Goal: Task Accomplishment & Management: Complete application form

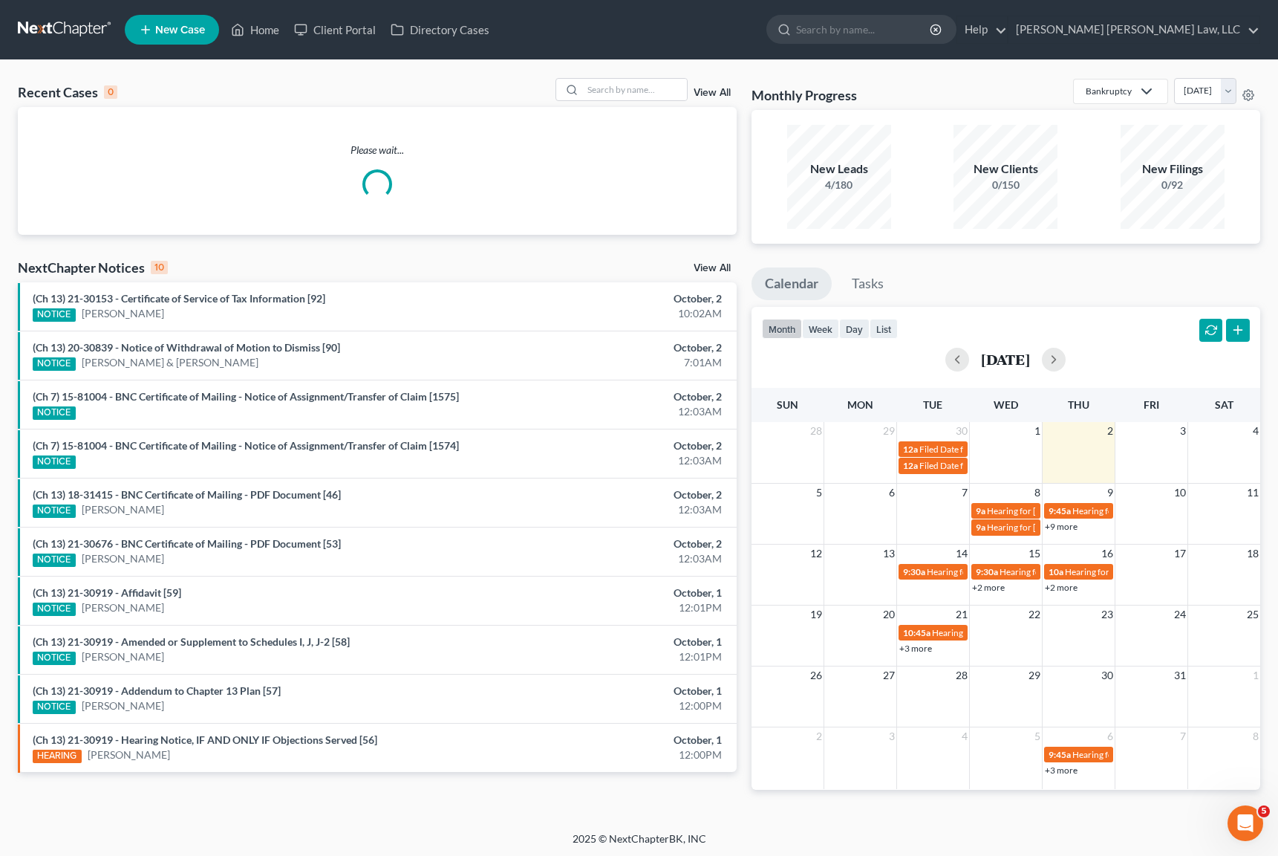
click at [160, 39] on link "New Case" at bounding box center [172, 30] width 94 height 30
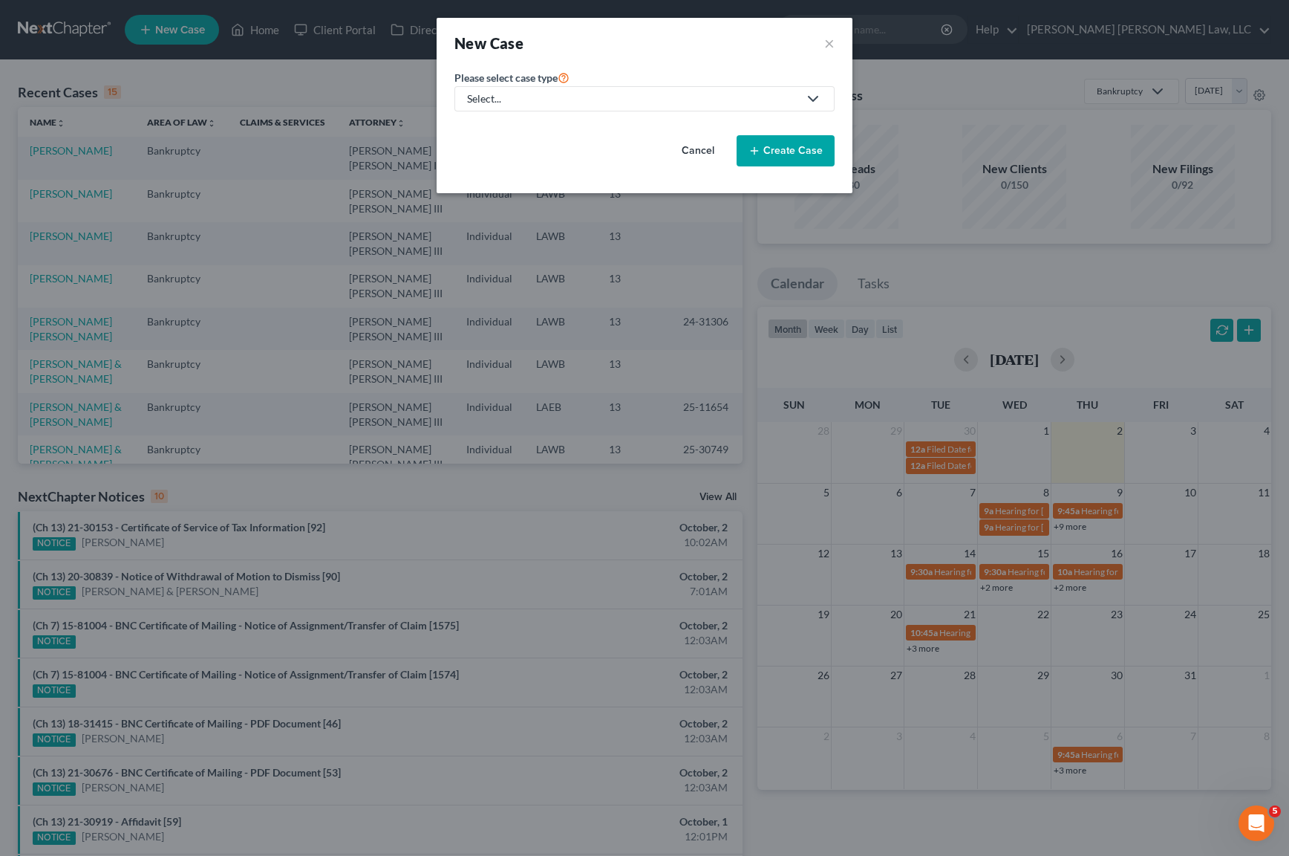
click at [660, 105] on div "Select..." at bounding box center [632, 98] width 331 height 15
click at [533, 133] on div "Bankruptcy" at bounding box center [535, 128] width 132 height 15
select select "36"
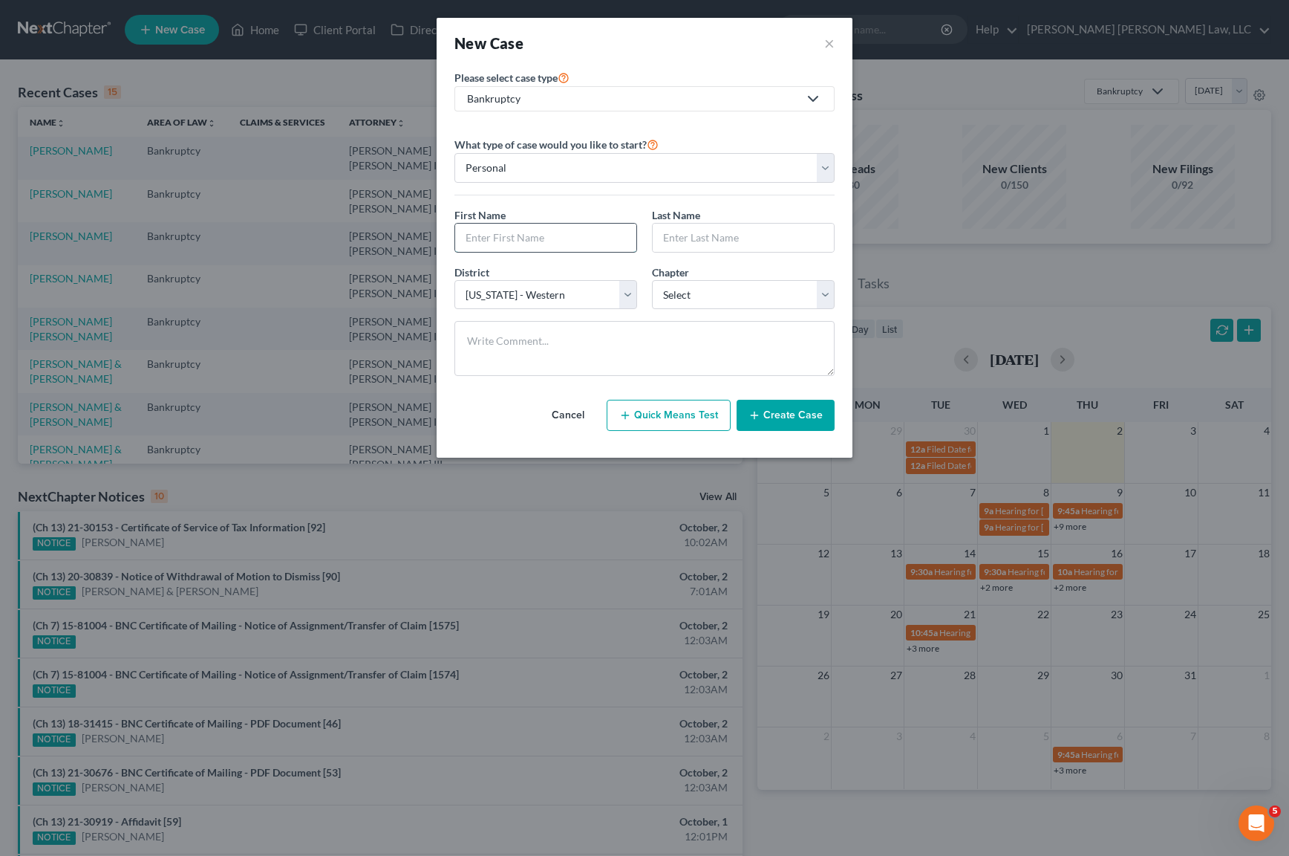
click at [551, 229] on input "text" at bounding box center [545, 238] width 181 height 28
type input "[PERSON_NAME]"
type input "[US_STATE]"
click at [702, 298] on select "Select 7 11 12 13" at bounding box center [743, 295] width 183 height 30
select select "3"
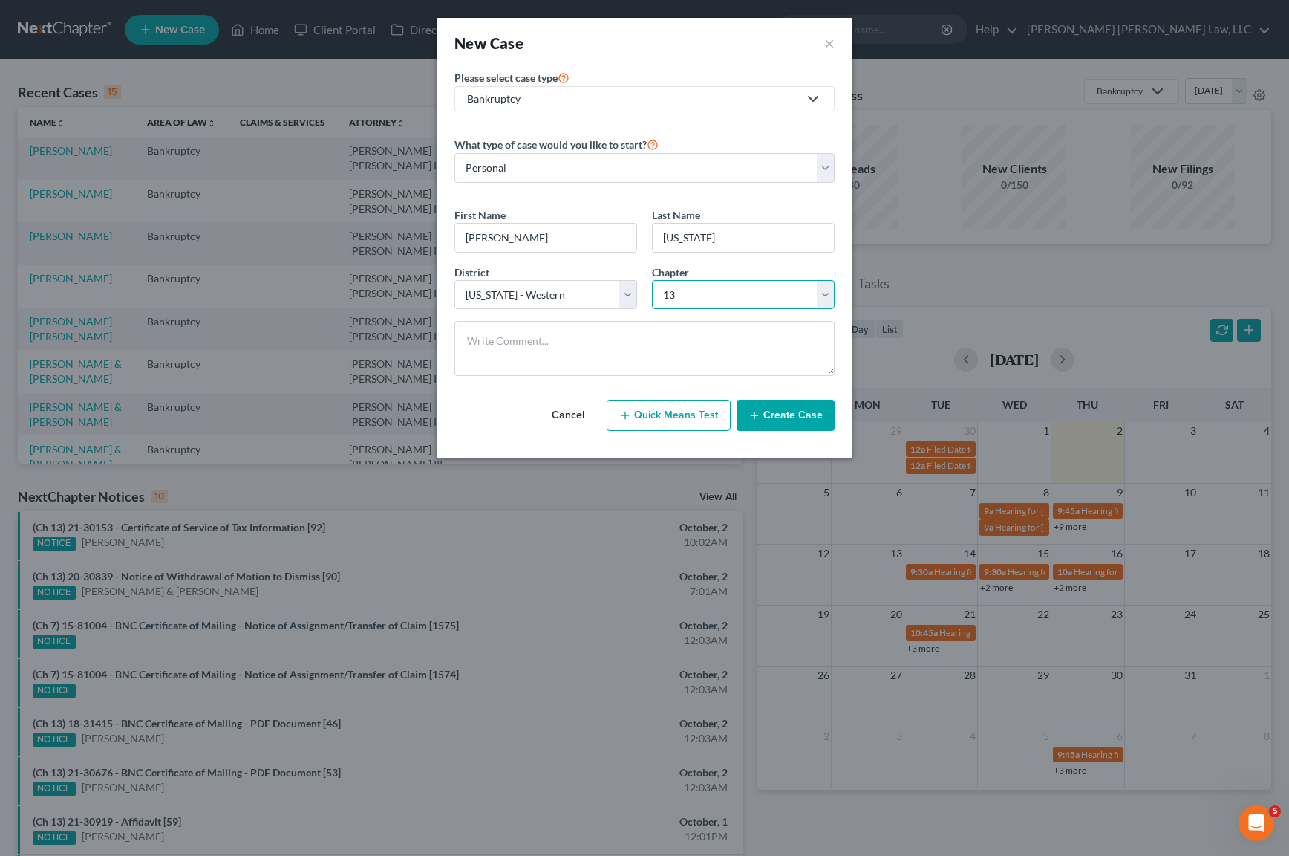
click at [652, 280] on select "Select 7 11 12 13" at bounding box center [743, 295] width 183 height 30
click at [803, 411] on button "Create Case" at bounding box center [786, 415] width 98 height 31
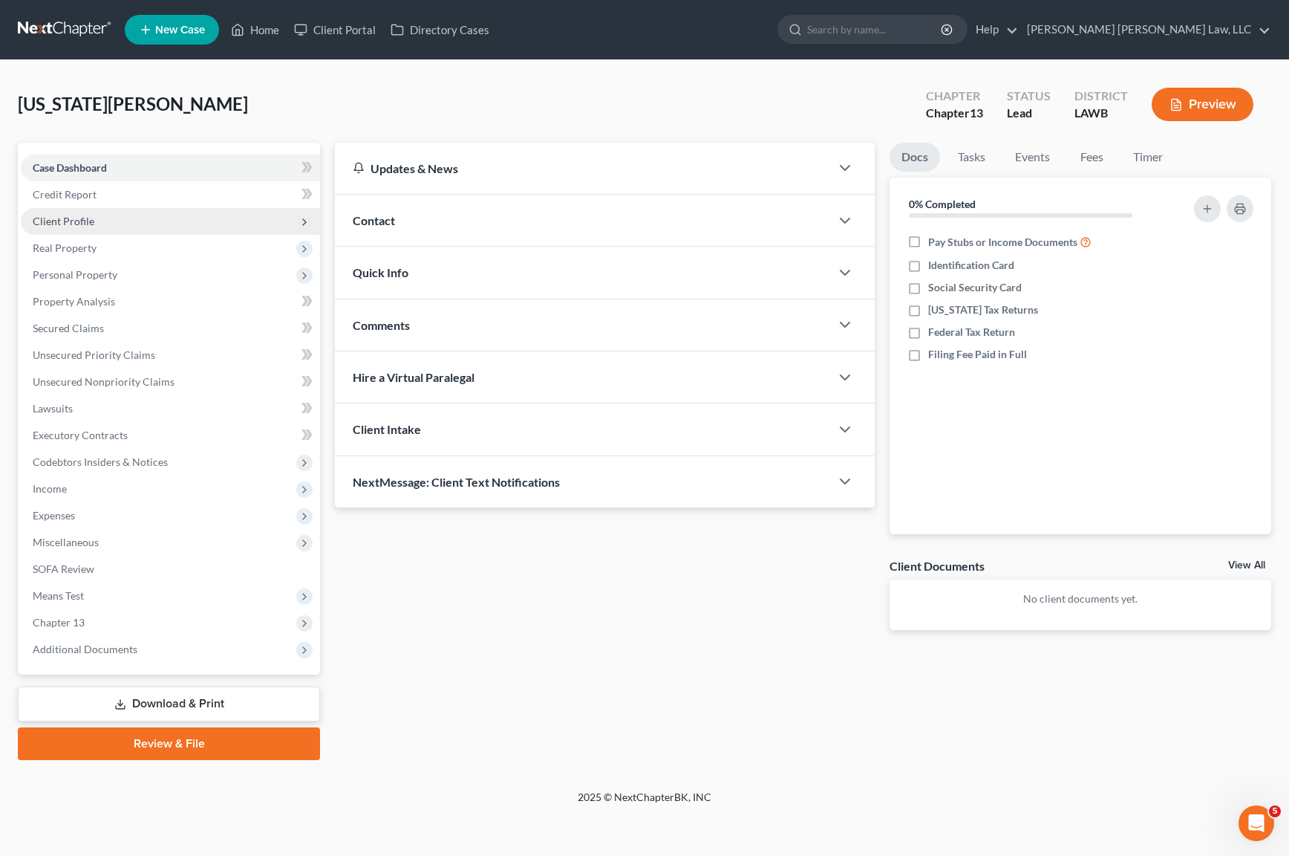
click at [108, 216] on span "Client Profile" at bounding box center [170, 221] width 299 height 27
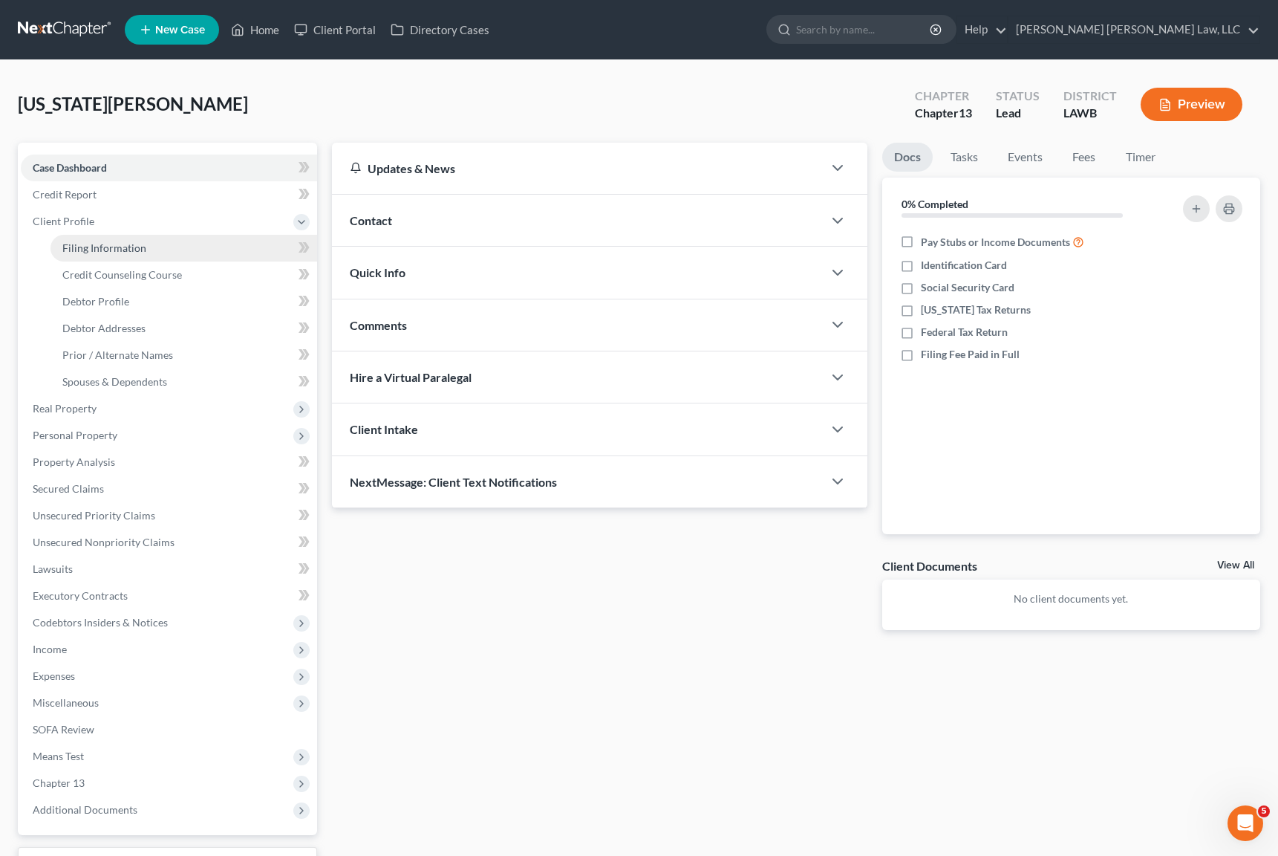
click at [130, 243] on span "Filing Information" at bounding box center [104, 247] width 84 height 13
select select "1"
select select "0"
select select "3"
select select "36"
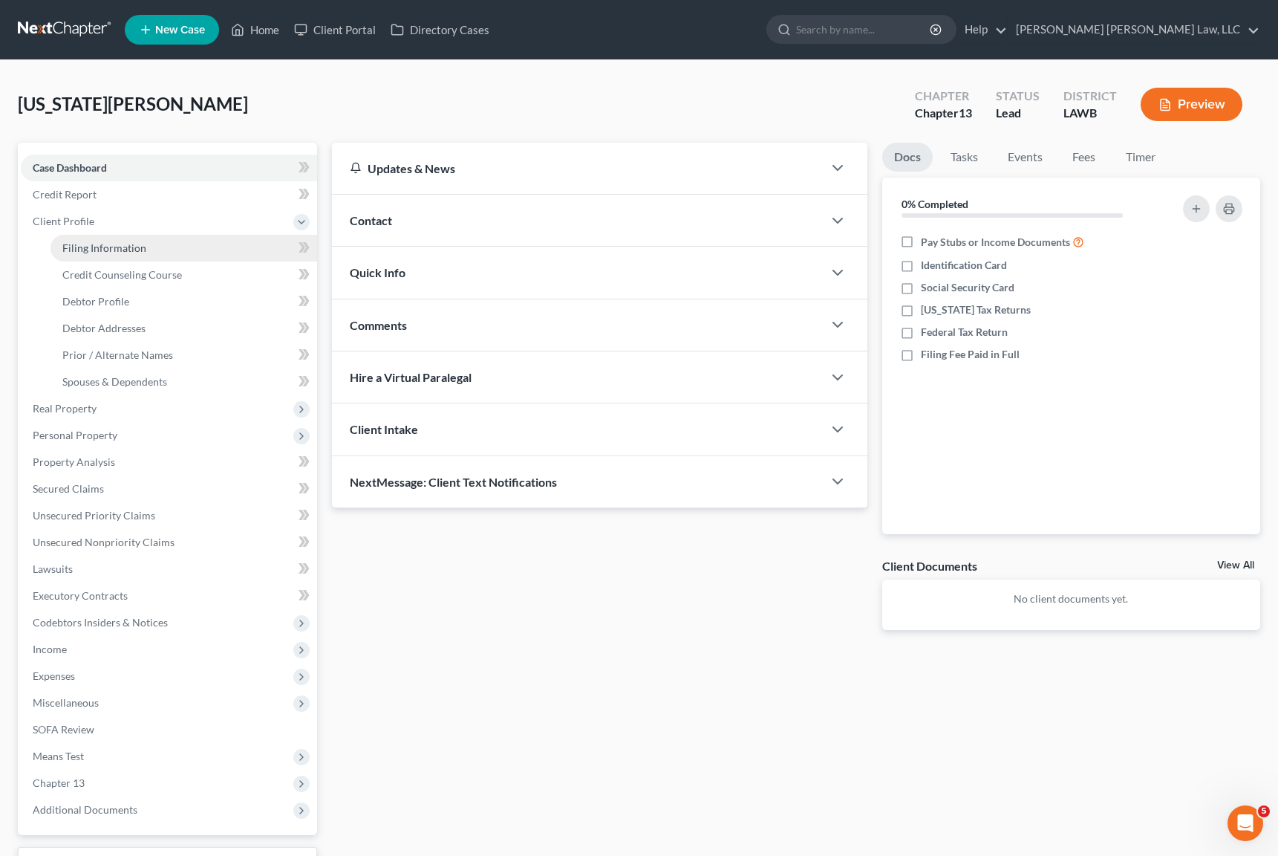
select select "19"
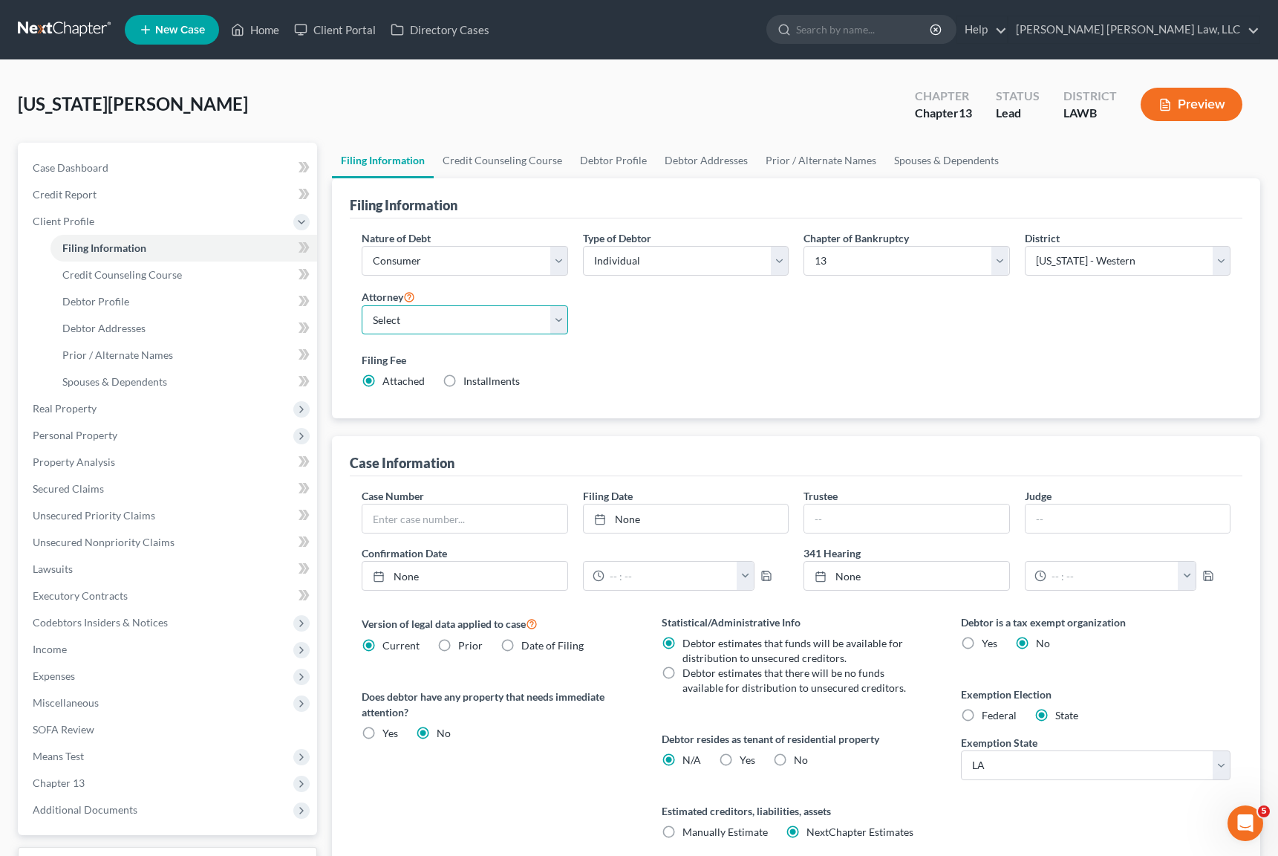
click at [449, 318] on select "Select [PERSON_NAME] [PERSON_NAME] III - LAWB [PERSON_NAME] [PERSON_NAME] III -…" at bounding box center [465, 320] width 206 height 30
select select "0"
click at [362, 305] on select "Select [PERSON_NAME] [PERSON_NAME] III - LAWB [PERSON_NAME] [PERSON_NAME] III -…" at bounding box center [465, 320] width 206 height 30
click at [592, 160] on link "Debtor Profile" at bounding box center [613, 161] width 85 height 36
select select "0"
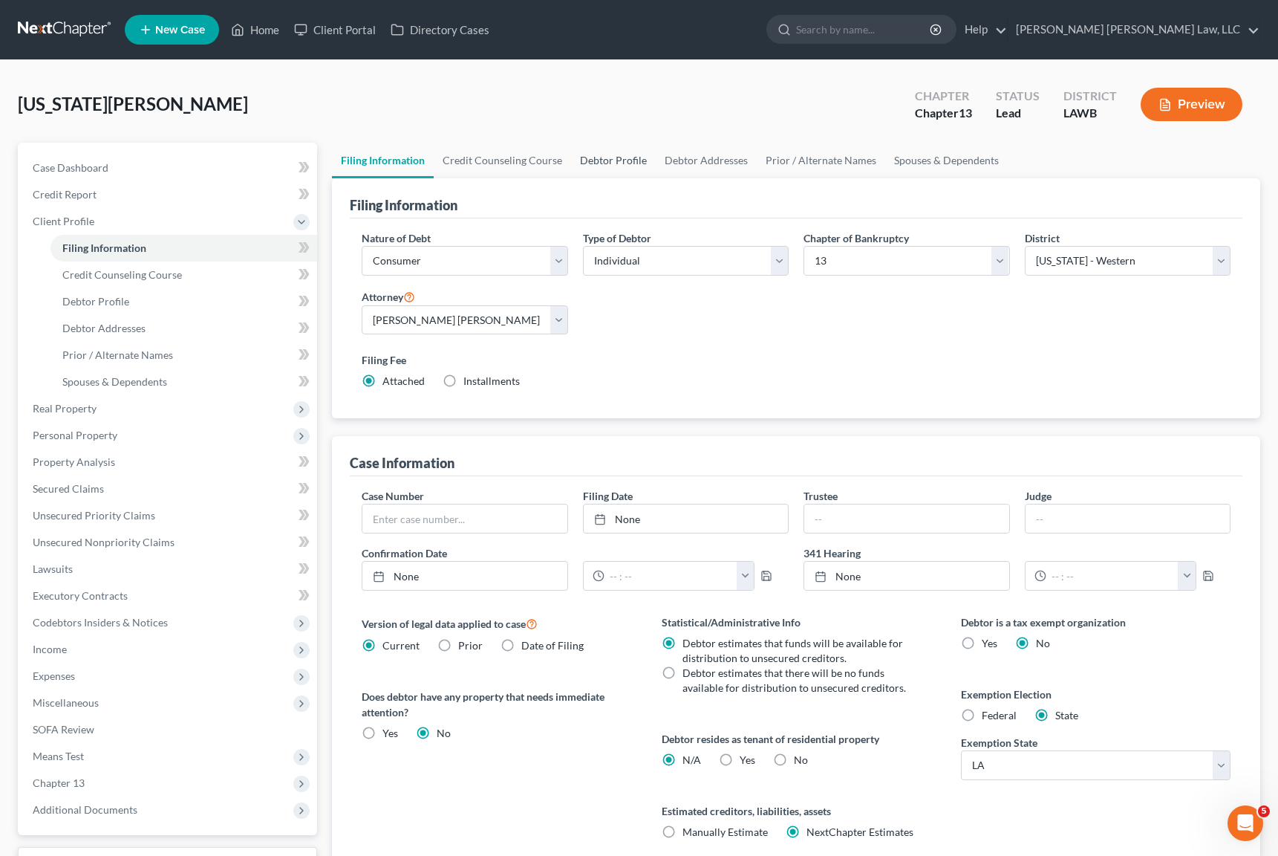
select select "0"
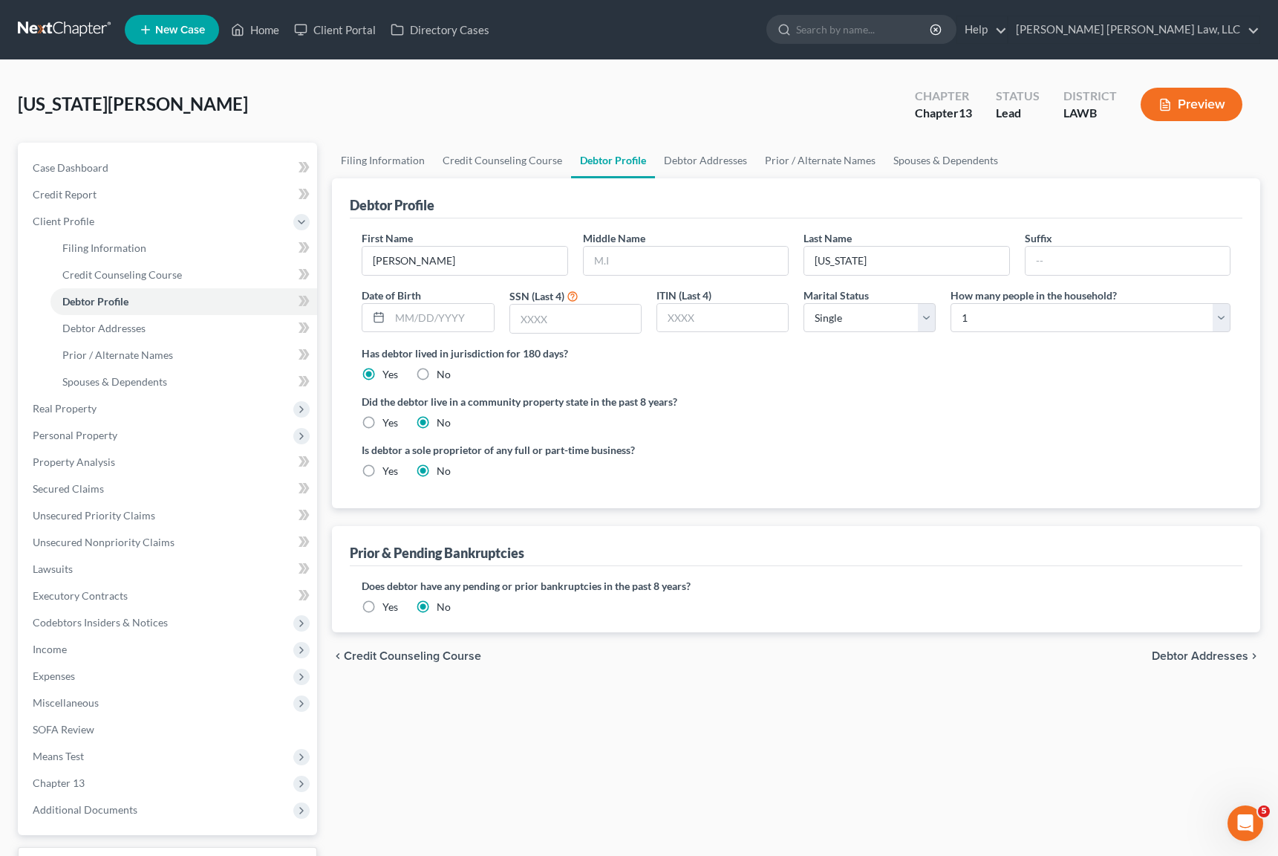
click at [382, 421] on label "Yes" at bounding box center [390, 422] width 16 height 15
click at [388, 421] on input "Yes" at bounding box center [393, 420] width 10 height 10
radio input "true"
radio input "false"
click at [435, 317] on input "text" at bounding box center [441, 318] width 103 height 28
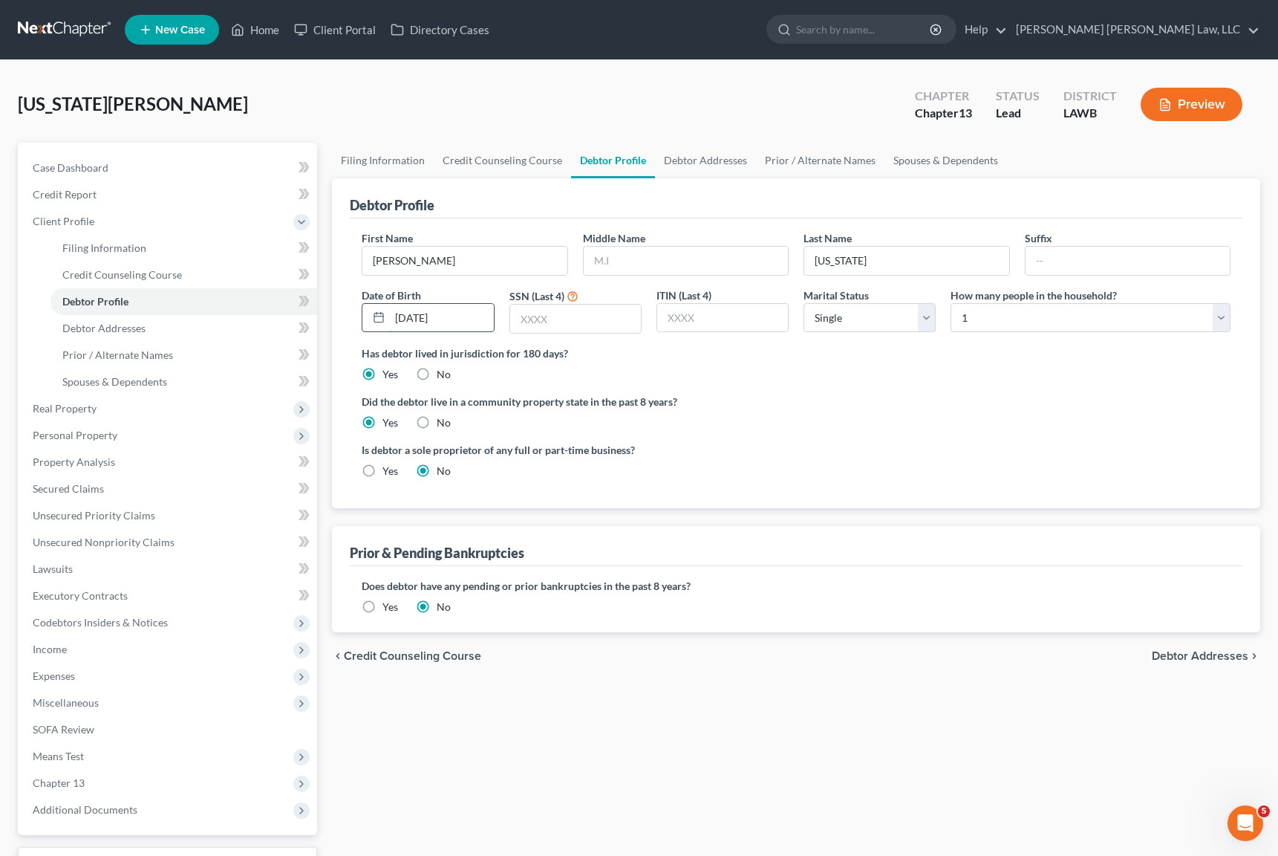
type input "[DATE]"
type input "1929"
click at [1055, 328] on select "Select 1 2 3 4 5 6 7 8 9 10 11 12 13 14 15 16 17 18 19 20" at bounding box center [1091, 318] width 280 height 30
select select "1"
click at [951, 303] on select "Select 1 2 3 4 5 6 7 8 9 10 11 12 13 14 15 16 17 18 19 20" at bounding box center [1091, 318] width 280 height 30
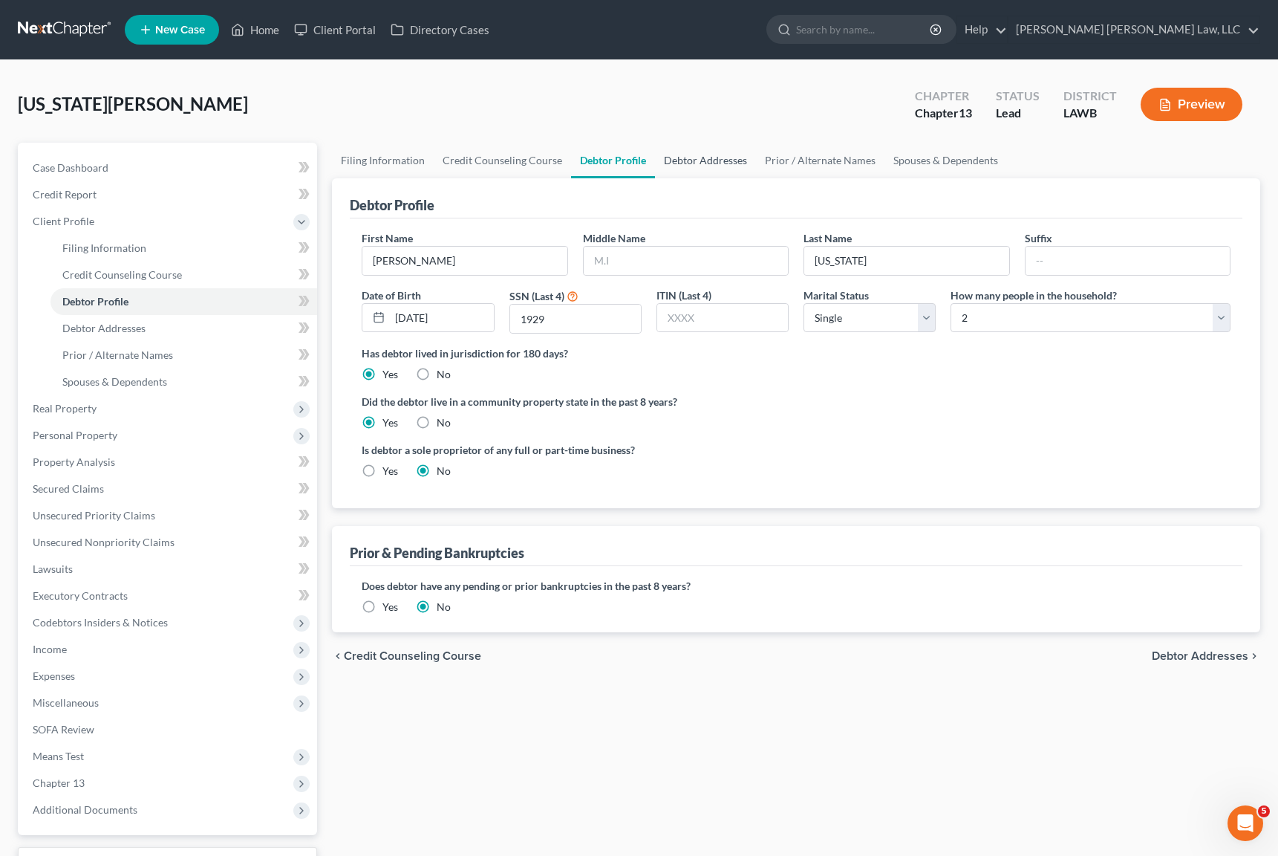
click at [723, 154] on link "Debtor Addresses" at bounding box center [705, 161] width 101 height 36
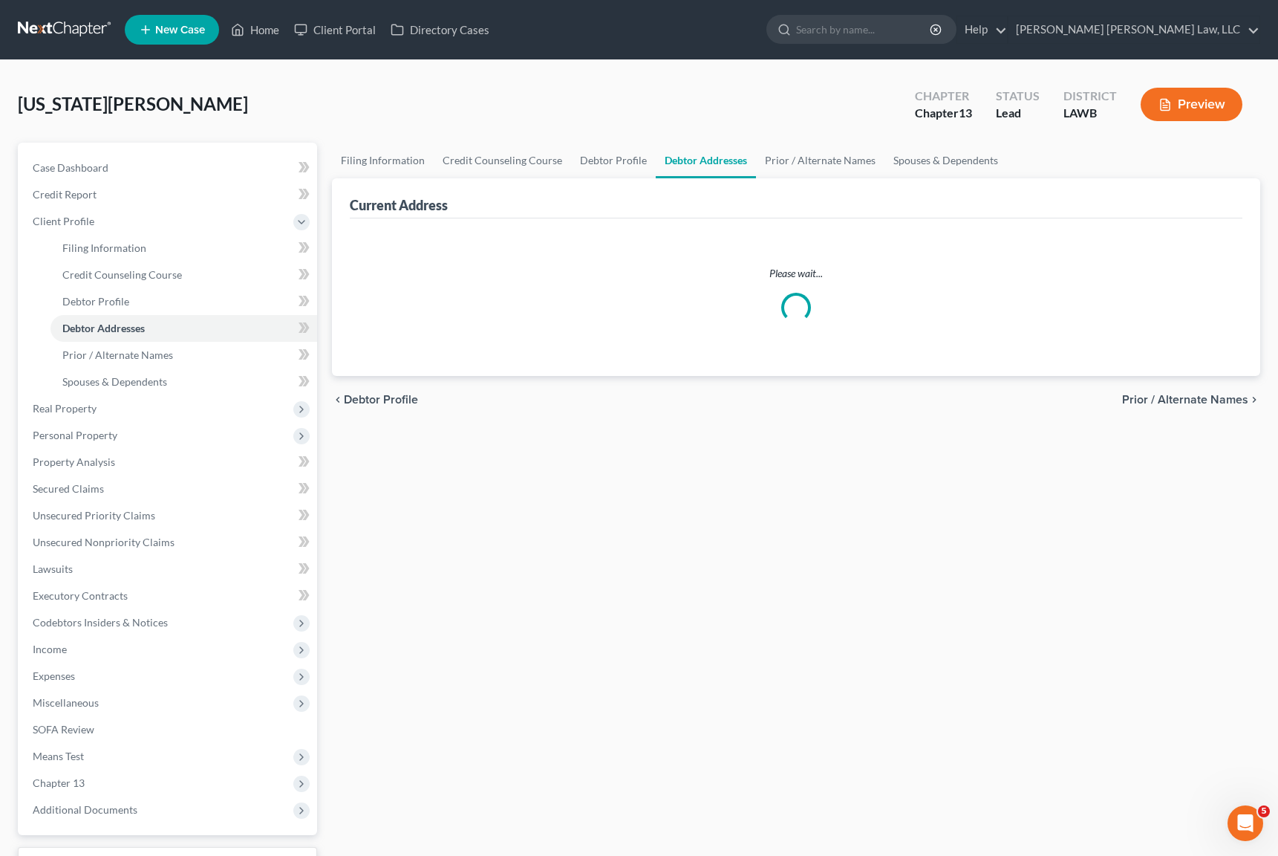
select select "0"
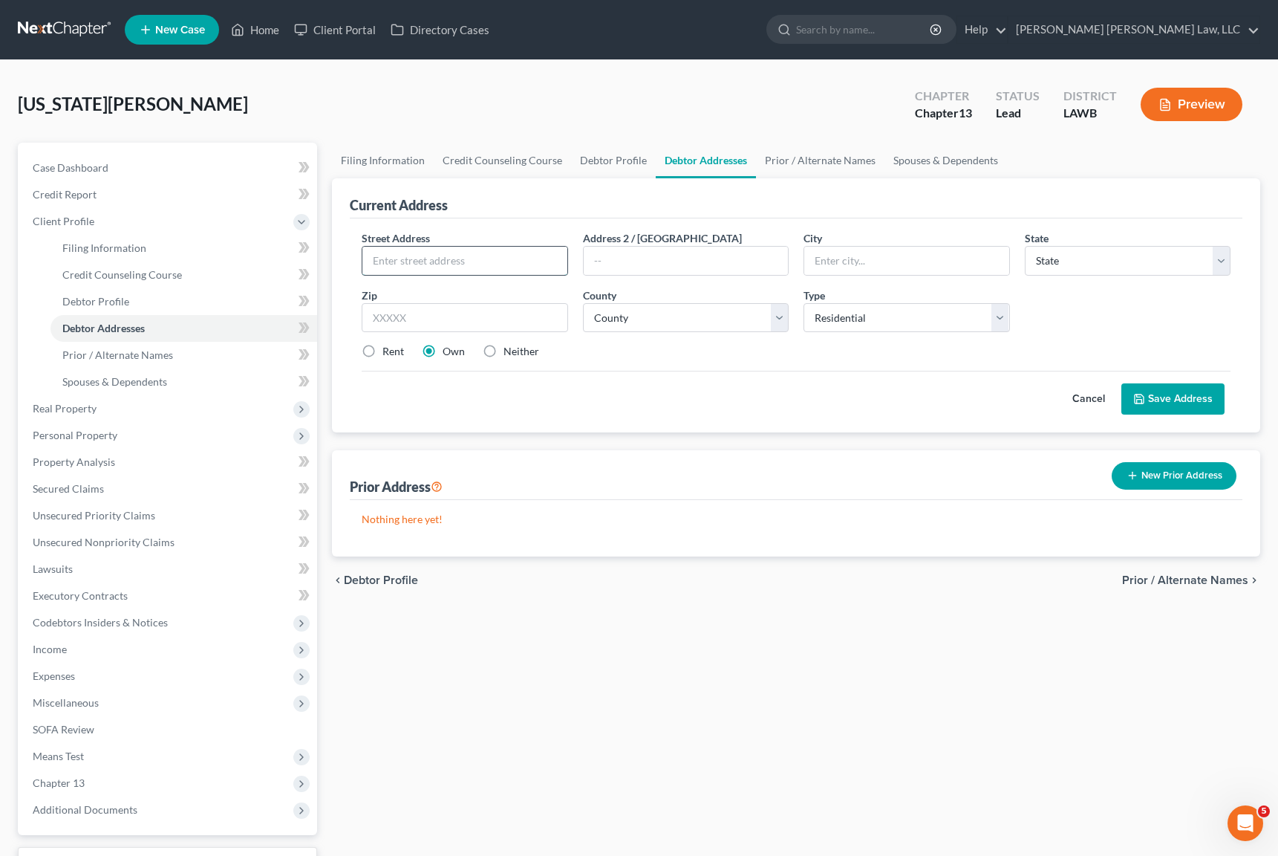
click at [472, 261] on input "text" at bounding box center [464, 261] width 204 height 28
type input "[STREET_ADDRESS][PERSON_NAME]"
type input "Monroe"
select select "19"
type input "71203"
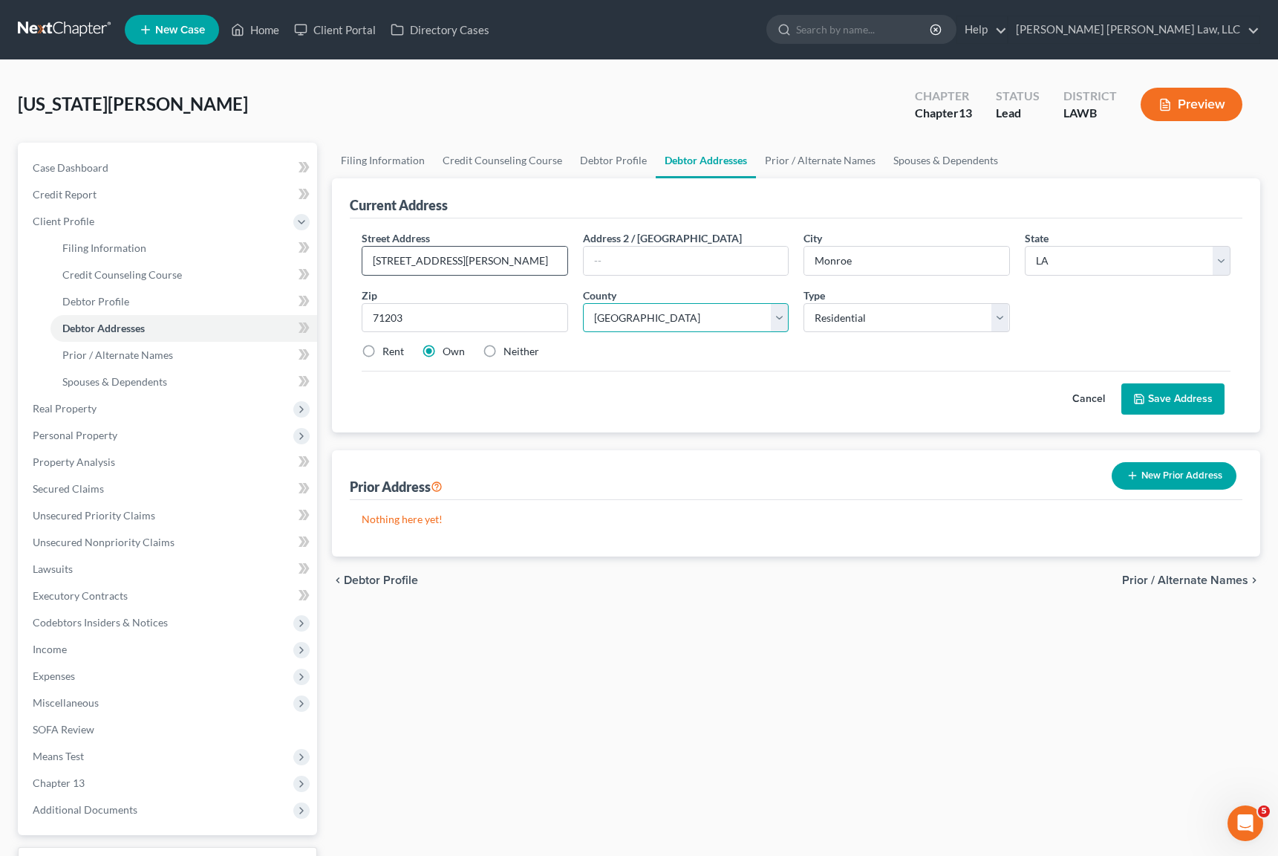
select select "36"
click at [382, 350] on label "Rent" at bounding box center [393, 351] width 22 height 15
click at [388, 350] on input "Rent" at bounding box center [393, 349] width 10 height 10
radio input "true"
click at [1185, 393] on button "Save Address" at bounding box center [1172, 398] width 103 height 31
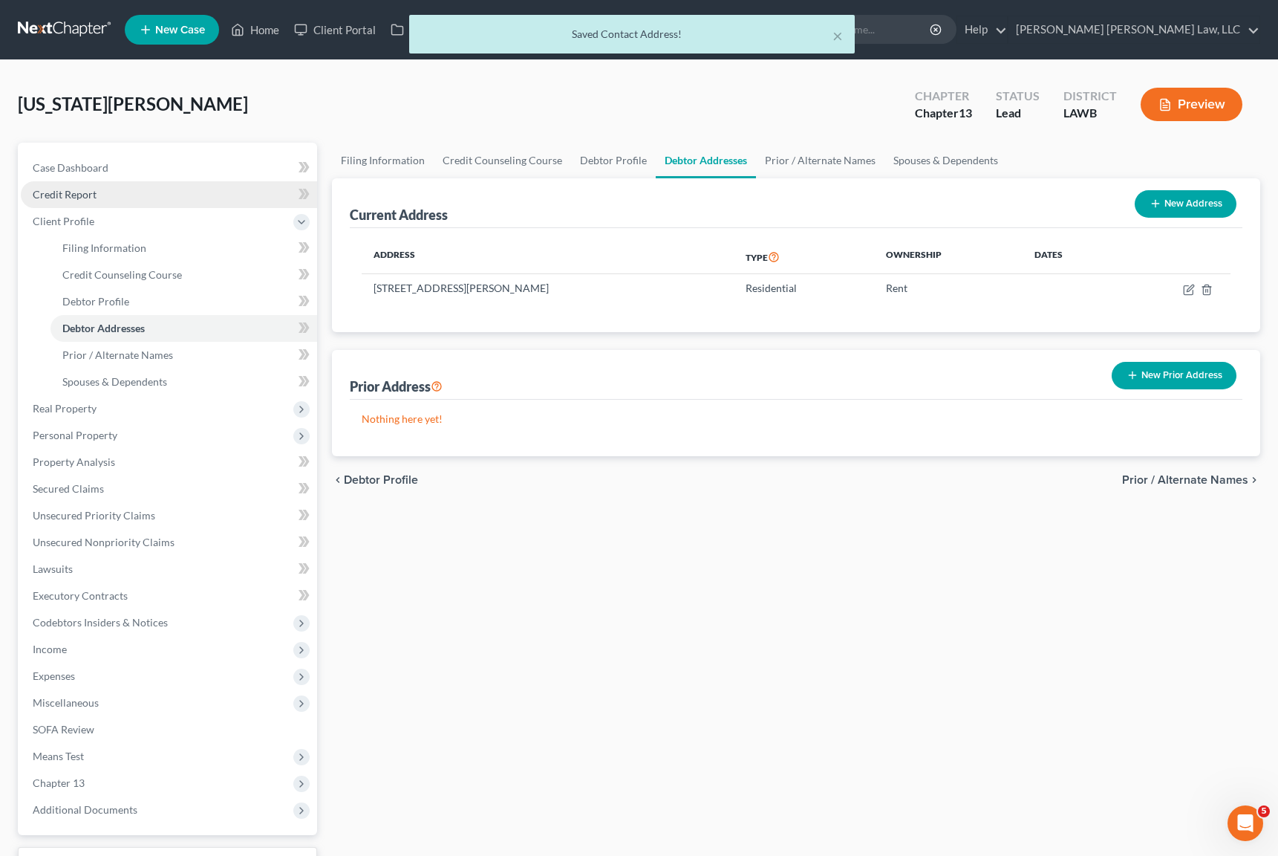
click at [95, 200] on link "Credit Report" at bounding box center [169, 194] width 296 height 27
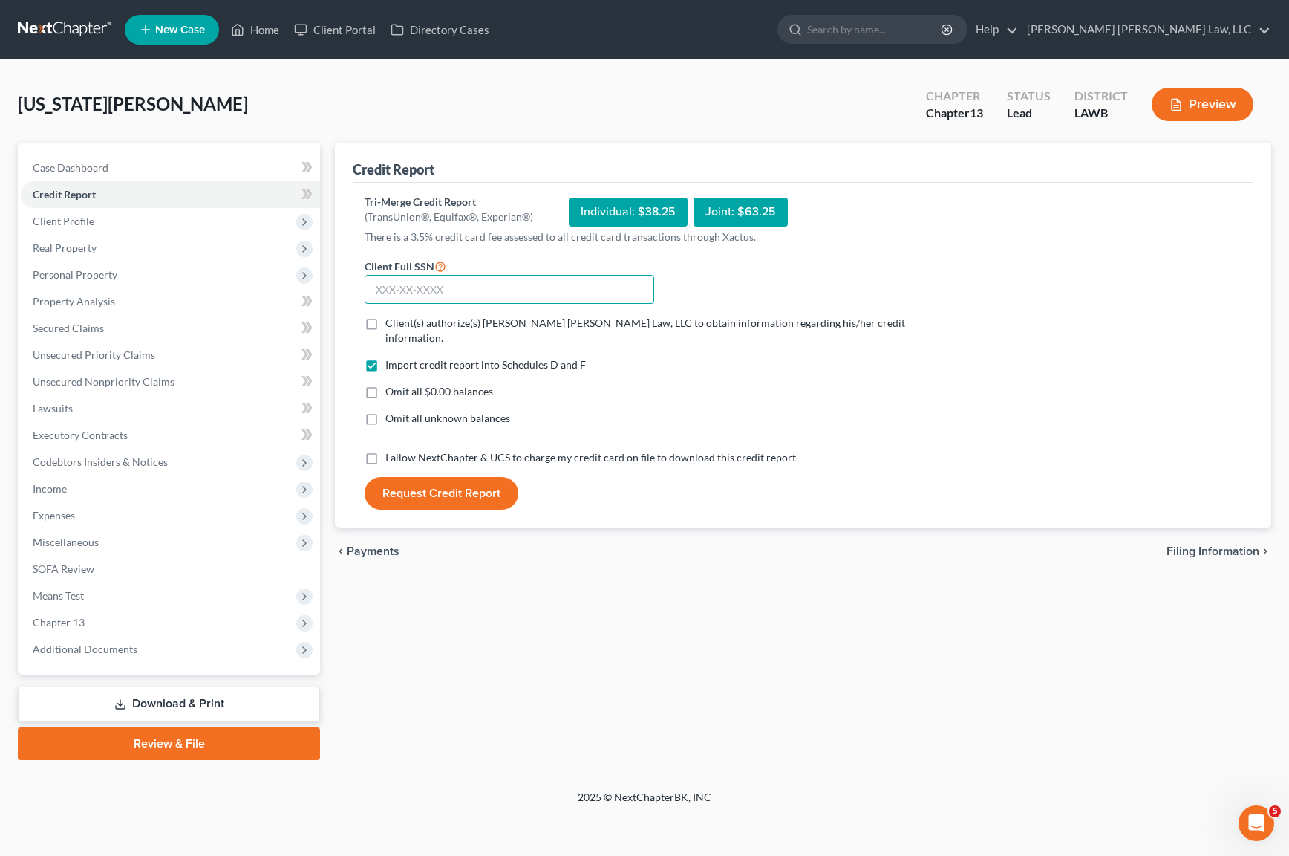
click at [507, 288] on input "text" at bounding box center [510, 290] width 290 height 30
type input "461-59-1929"
drag, startPoint x: 388, startPoint y: 420, endPoint x: 371, endPoint y: 437, distance: 23.6
click at [388, 422] on div "Import credit report into Schedules D and F Omit all $0.00 balances Omit all un…" at bounding box center [661, 403] width 609 height 93
click at [385, 450] on label "I allow NextChapter & UCS to charge my credit card on file to download this cre…" at bounding box center [590, 457] width 411 height 15
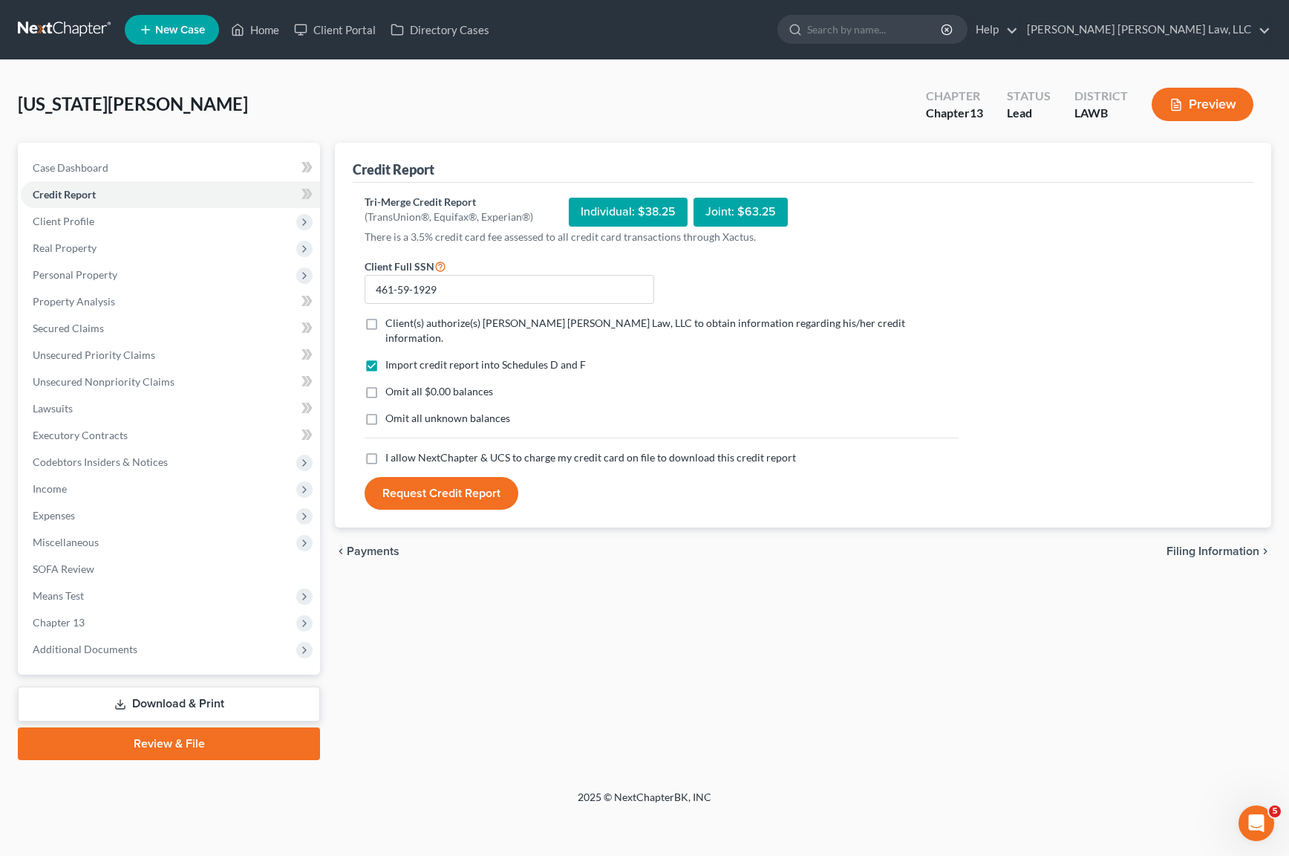
click at [391, 450] on input "I allow NextChapter & UCS to charge my credit card on file to download this cre…" at bounding box center [396, 455] width 10 height 10
checkbox input "true"
click at [385, 411] on label "Omit all unknown balances" at bounding box center [447, 418] width 125 height 15
click at [391, 411] on input "Omit all unknown balances" at bounding box center [396, 416] width 10 height 10
checkbox input "true"
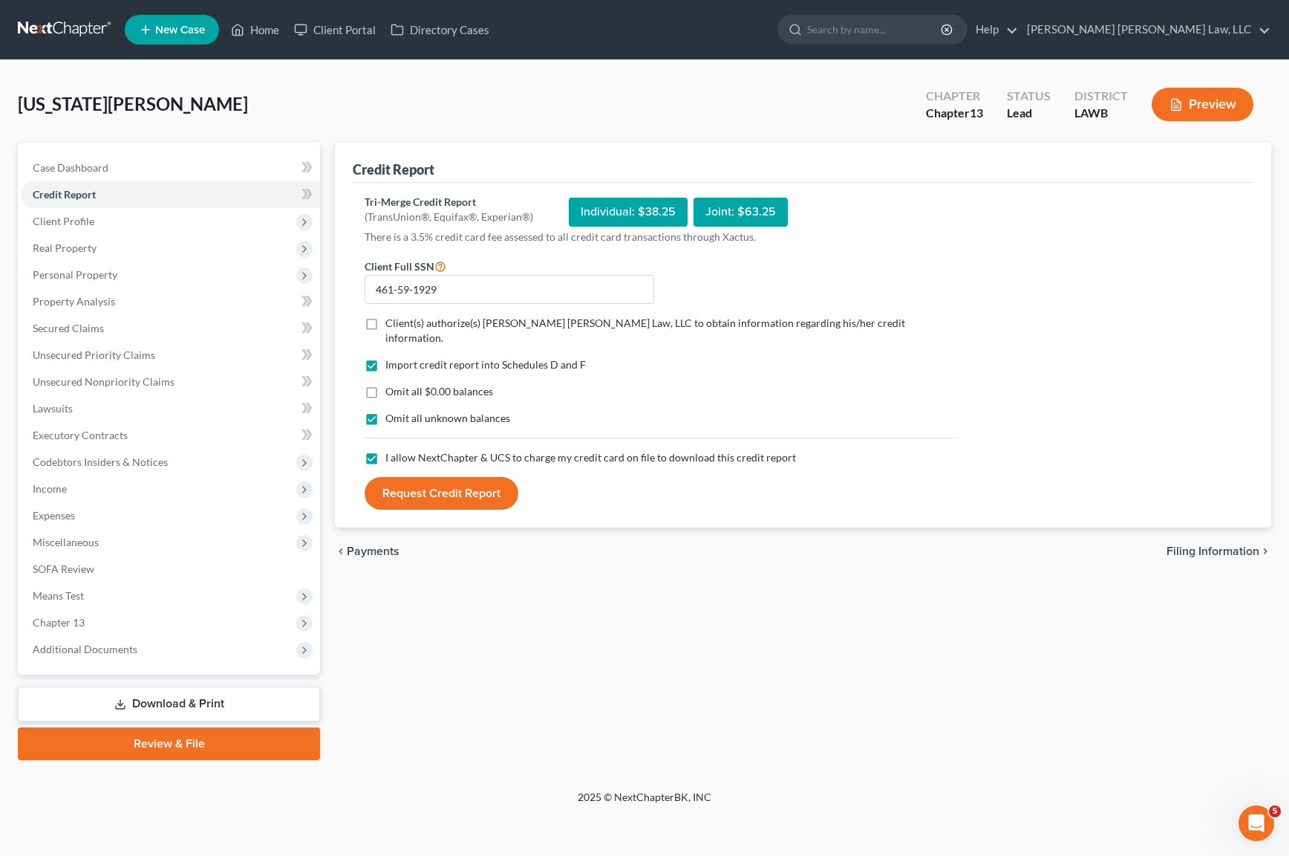
click at [385, 384] on label "Omit all $0.00 balances" at bounding box center [439, 391] width 108 height 15
click at [391, 384] on input "Omit all $0.00 balances" at bounding box center [396, 389] width 10 height 10
checkbox input "true"
click at [385, 322] on label "Client(s) authorize(s) [PERSON_NAME] [PERSON_NAME] Law, LLC to obtain informati…" at bounding box center [671, 331] width 573 height 30
click at [391, 322] on input "Client(s) authorize(s) [PERSON_NAME] [PERSON_NAME] Law, LLC to obtain informati…" at bounding box center [396, 321] width 10 height 10
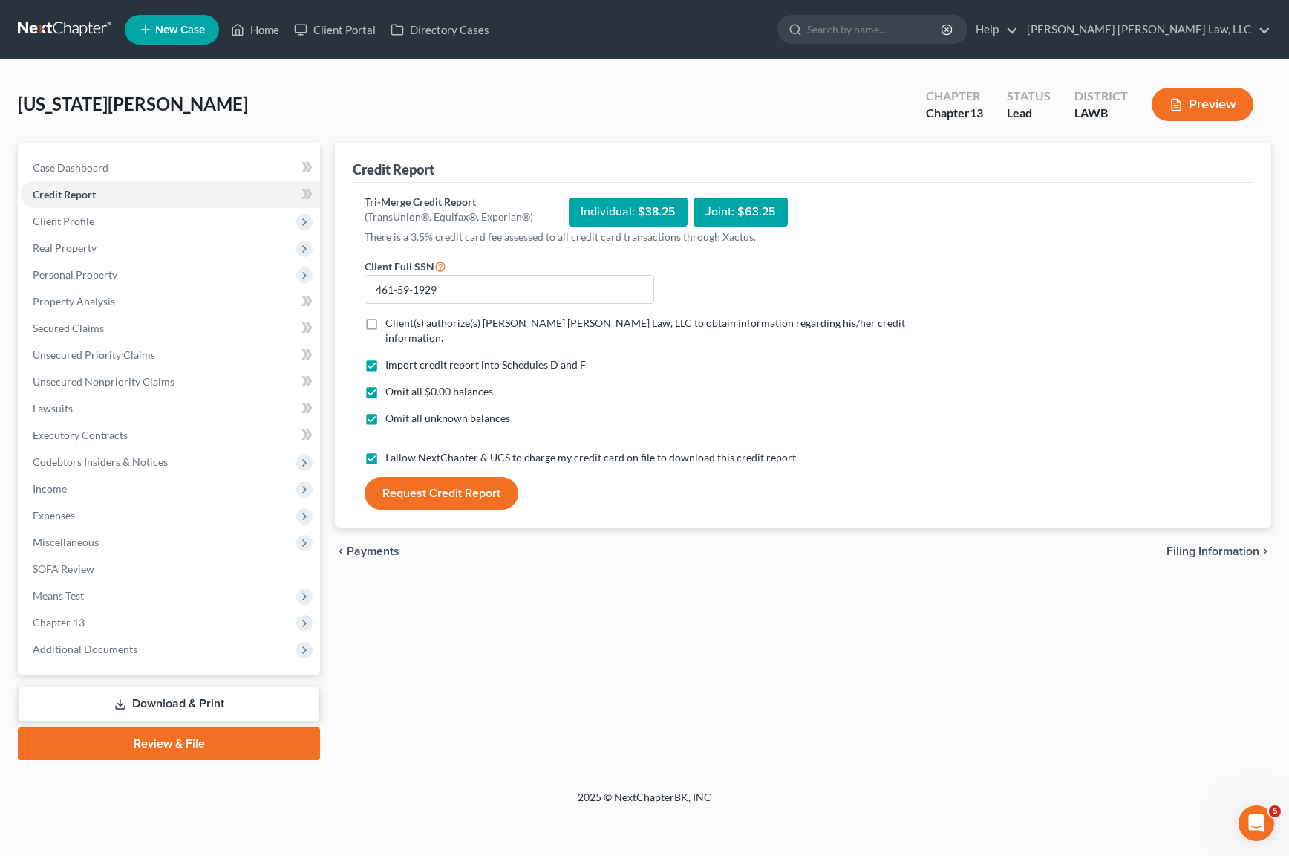
checkbox input "true"
click at [423, 477] on button "Request Credit Report" at bounding box center [442, 493] width 154 height 33
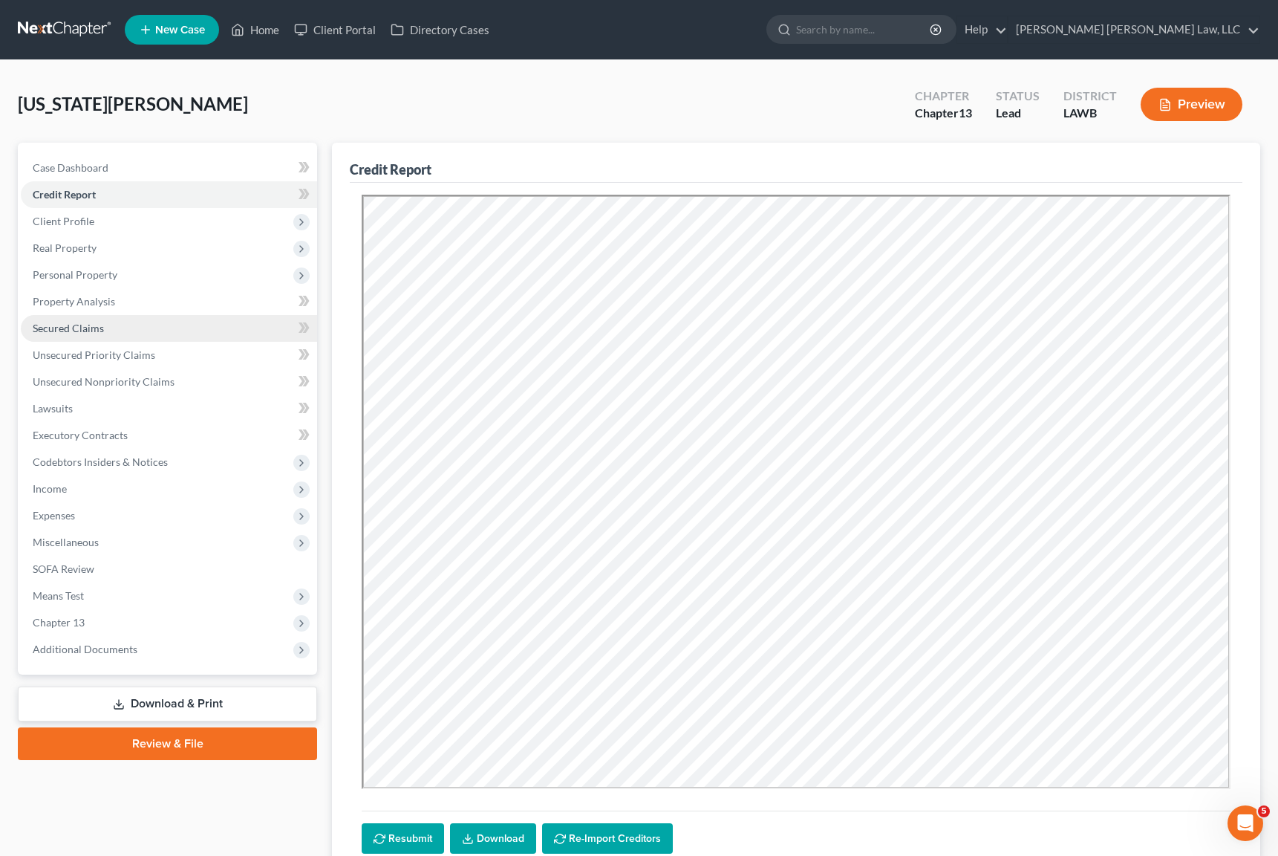
click at [78, 325] on span "Secured Claims" at bounding box center [68, 328] width 71 height 13
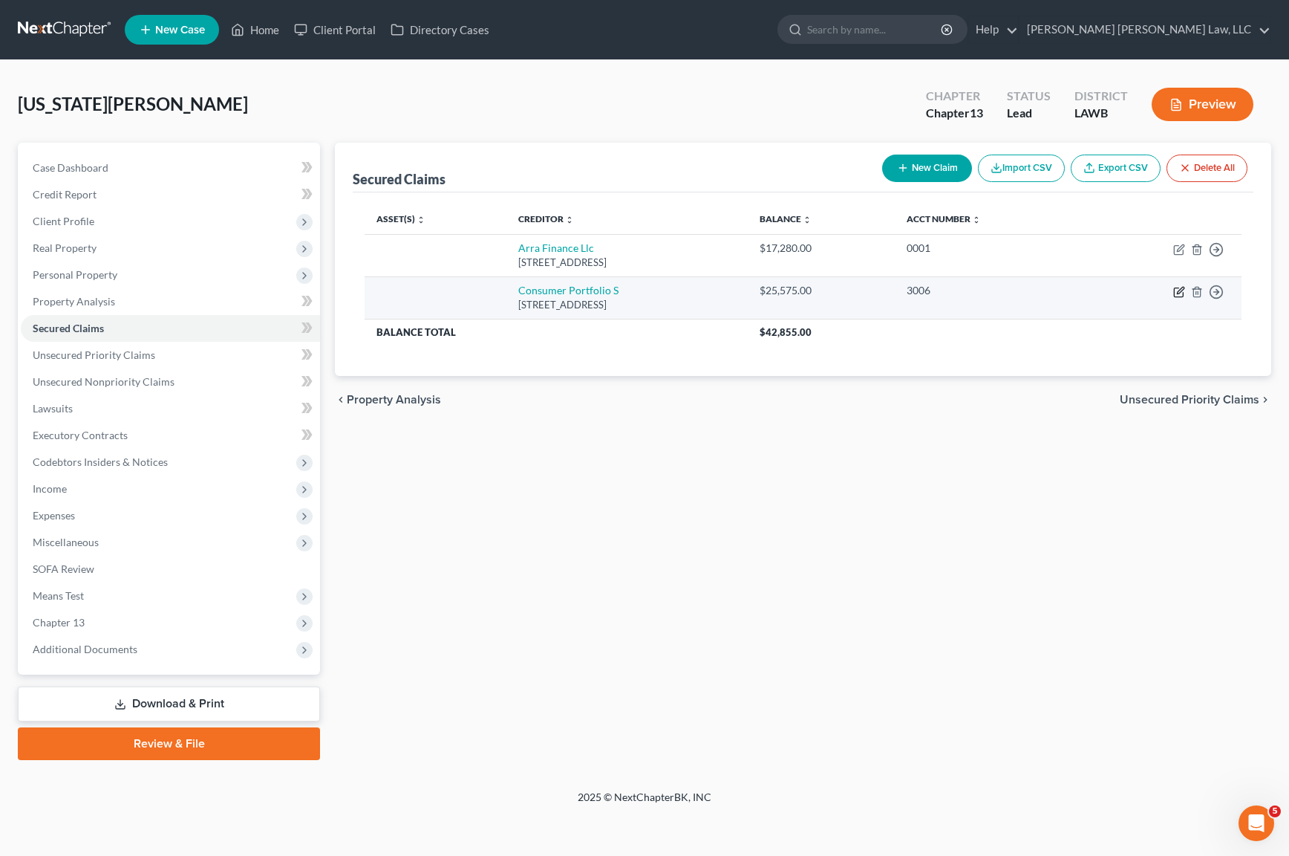
click at [1178, 295] on icon "button" at bounding box center [1179, 292] width 12 height 12
select select "4"
select select "0"
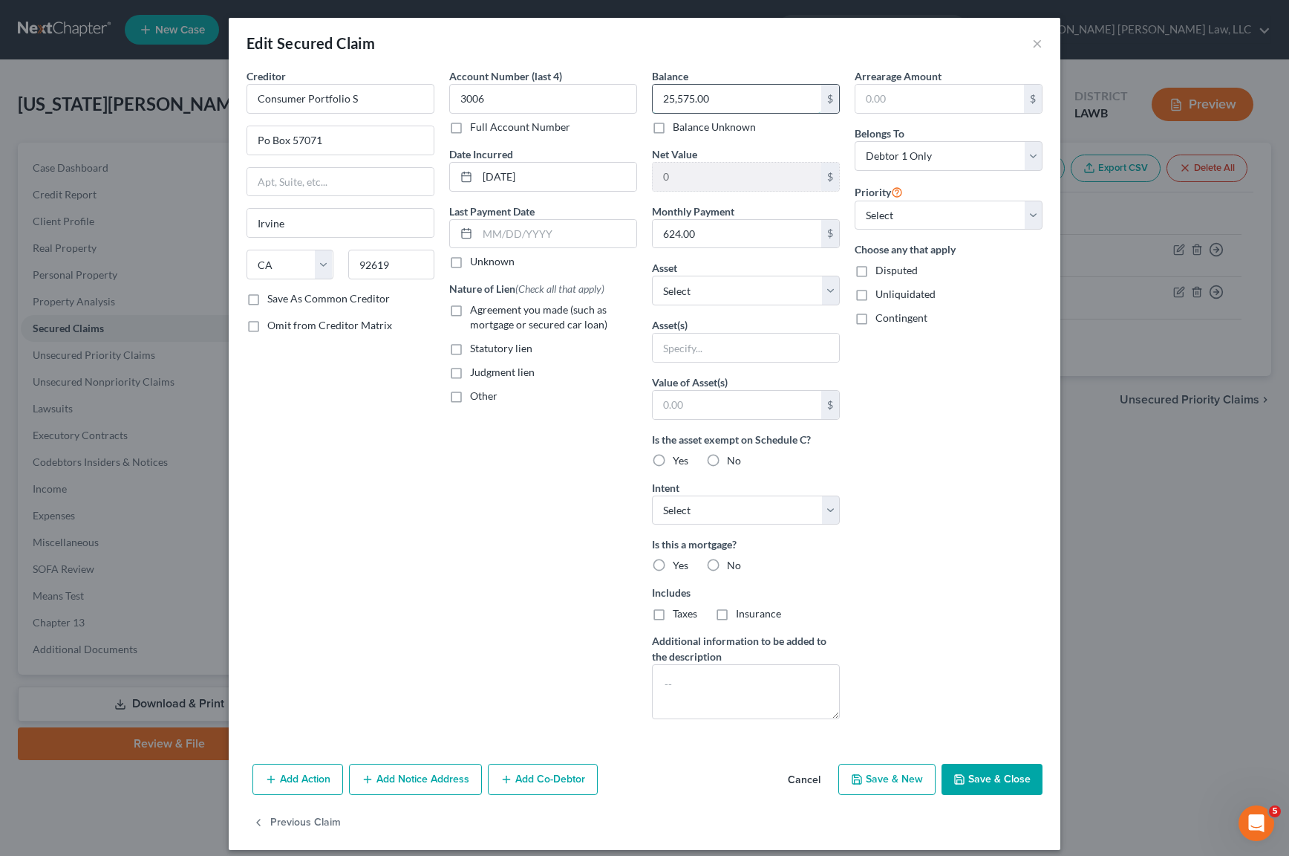
drag, startPoint x: 697, startPoint y: 101, endPoint x: 654, endPoint y: 100, distance: 43.1
click at [654, 100] on input "25,575.00" at bounding box center [737, 99] width 169 height 28
drag, startPoint x: 728, startPoint y: 100, endPoint x: 634, endPoint y: 105, distance: 93.8
click at [634, 105] on div "Creditor * Consumer Portfolio S Po Box [GEOGRAPHIC_DATA] [US_STATE][GEOGRAPHIC_…" at bounding box center [644, 399] width 811 height 662
type input "29,311.74"
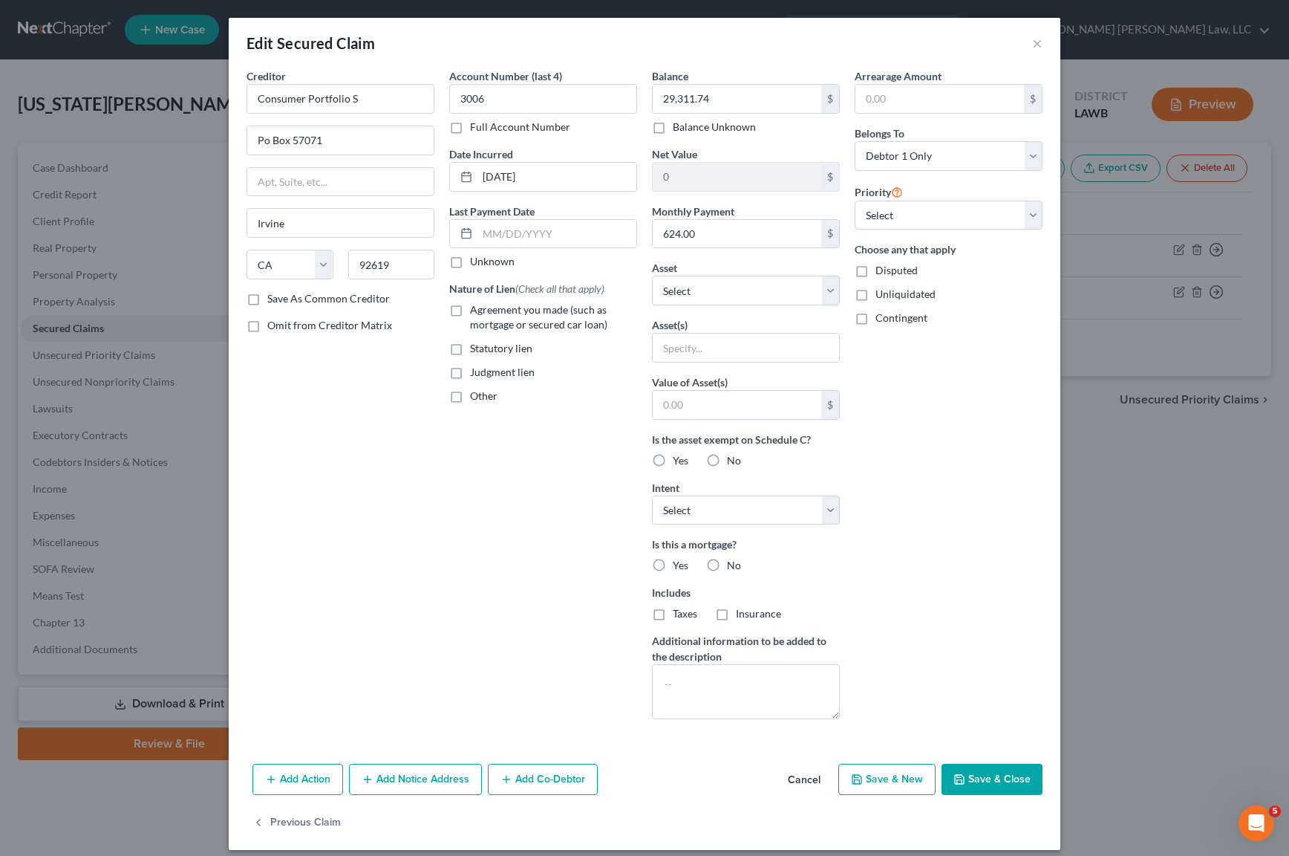
click at [974, 500] on div "Arrearage Amount $ Belongs To * Select Debtor 1 Only Debtor 2 Only Debtor 1 And…" at bounding box center [948, 399] width 203 height 662
click at [990, 775] on button "Save & Close" at bounding box center [992, 779] width 101 height 31
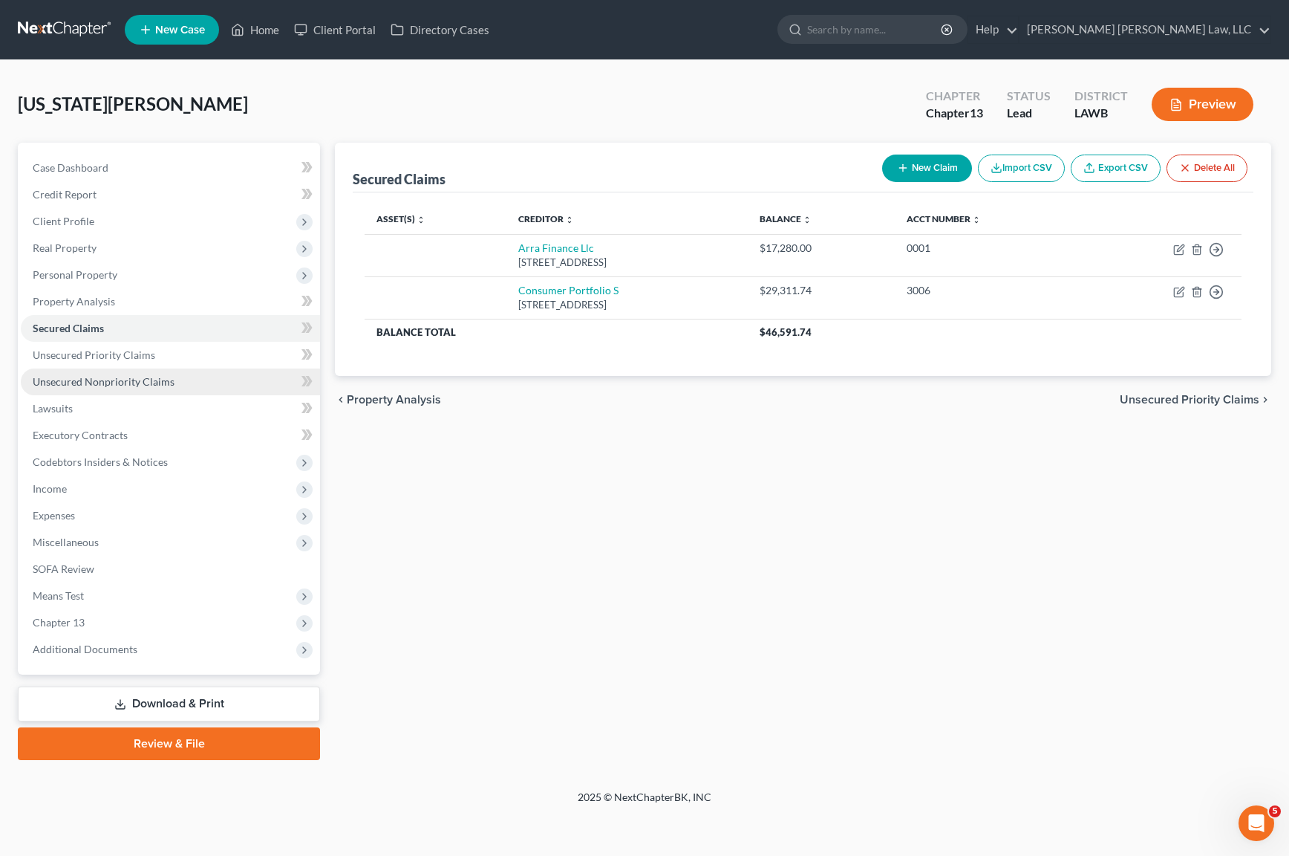
click at [143, 381] on span "Unsecured Nonpriority Claims" at bounding box center [104, 381] width 142 height 13
